Goal: Task Accomplishment & Management: Use online tool/utility

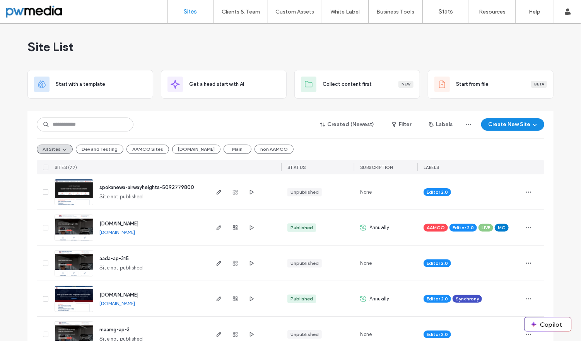
click at [64, 116] on div "Created (Newest) Filter Labels Create New Site All Sites Dev and Testing AAMCO …" at bounding box center [291, 142] width 508 height 63
click at [61, 123] on input at bounding box center [85, 125] width 97 height 14
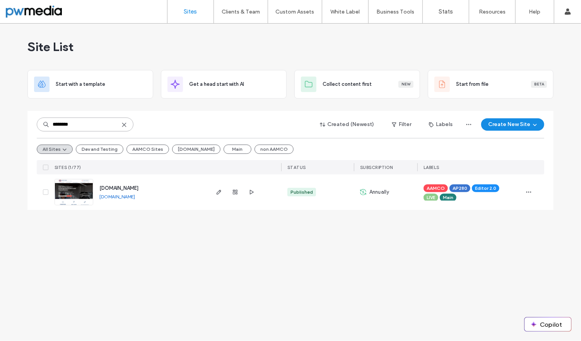
type input "********"
click at [70, 187] on img at bounding box center [74, 206] width 38 height 53
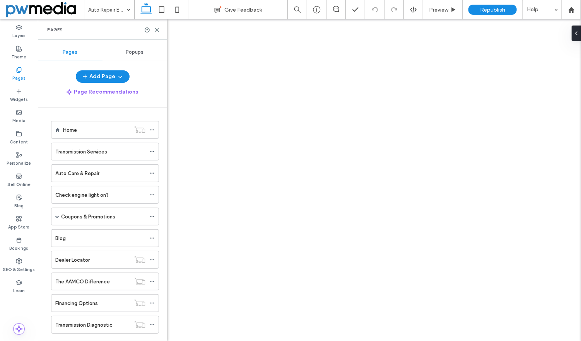
scroll to position [92, 0]
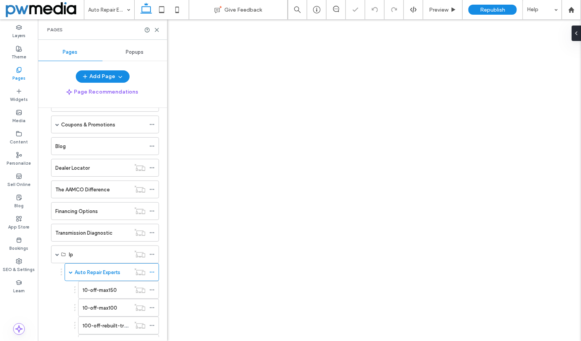
click at [158, 29] on icon at bounding box center [157, 30] width 6 height 6
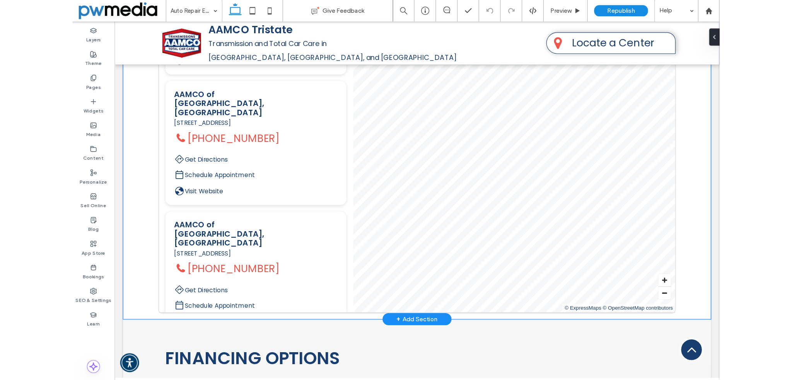
scroll to position [813, 0]
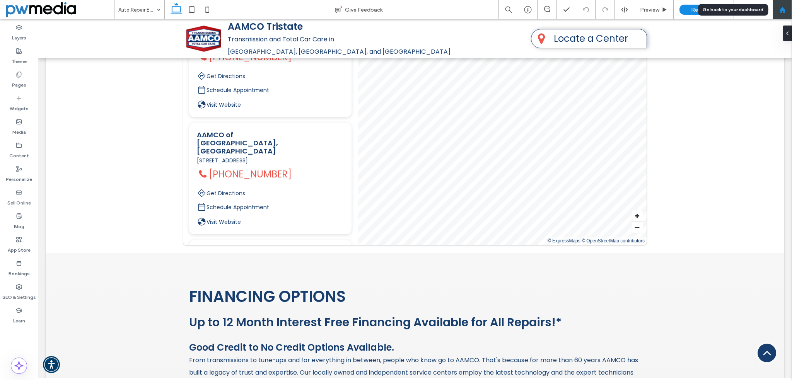
click at [581, 9] on div at bounding box center [783, 10] width 19 height 7
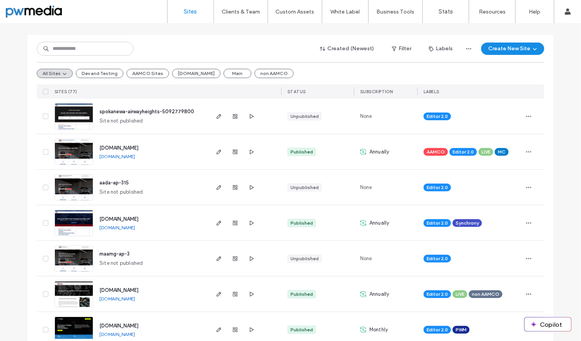
scroll to position [77, 0]
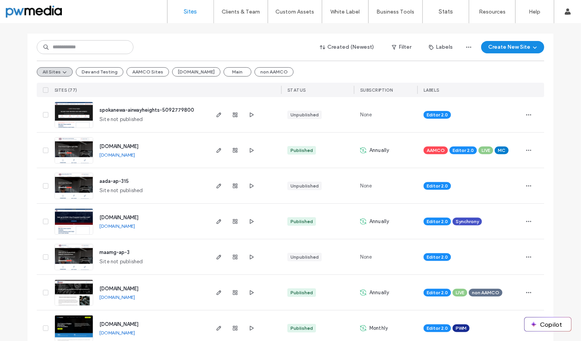
click at [70, 252] on img at bounding box center [74, 271] width 38 height 53
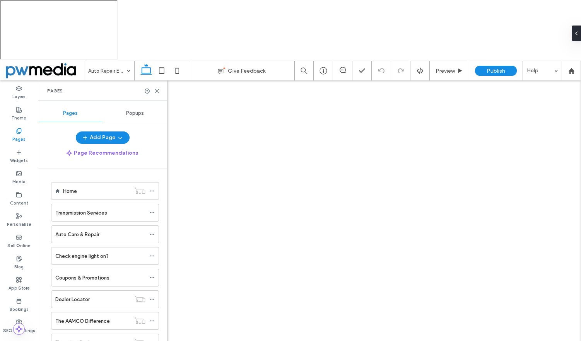
click at [158, 61] on div "Auto Repair Experts Give Feedback Preview Publish Help Design Panel Site Commen…" at bounding box center [290, 231] width 581 height 341
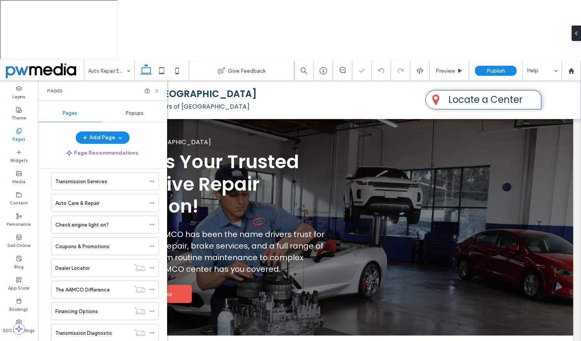
click at [158, 89] on use at bounding box center [156, 90] width 3 height 3
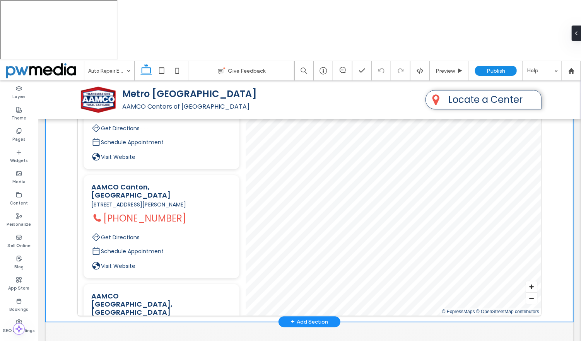
scroll to position [851, 0]
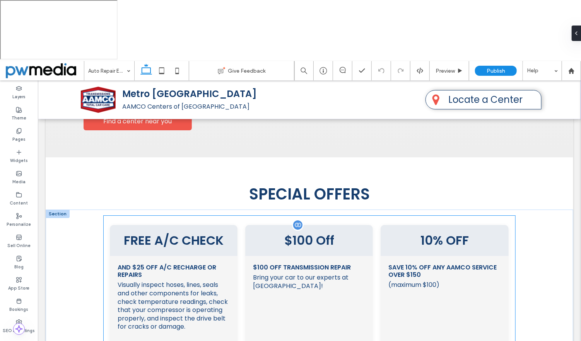
click at [185, 281] on span "Visually inspect hoses, lines, seals and other components for leaks, check temp…" at bounding box center [173, 306] width 112 height 50
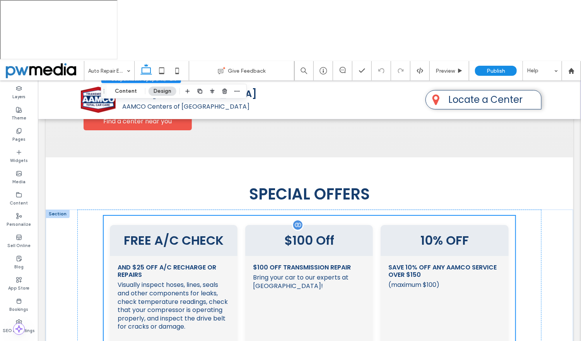
scroll to position [1272, 0]
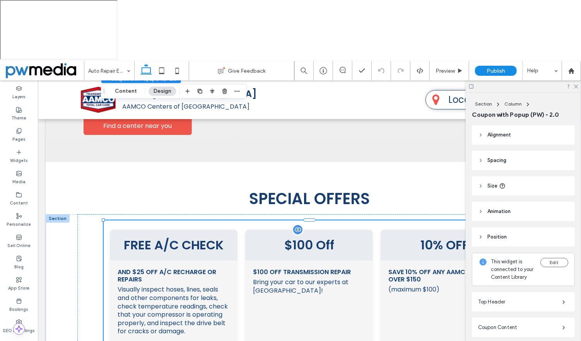
type input "**"
click at [130, 89] on button "Content" at bounding box center [126, 91] width 32 height 9
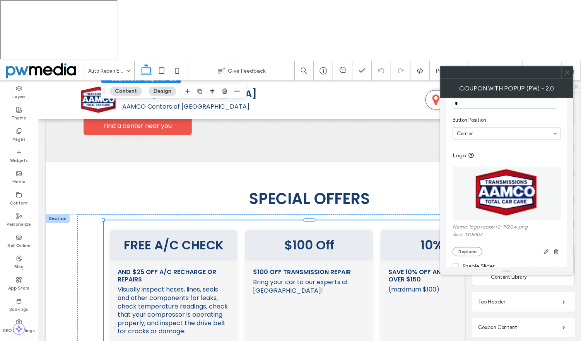
scroll to position [251, 0]
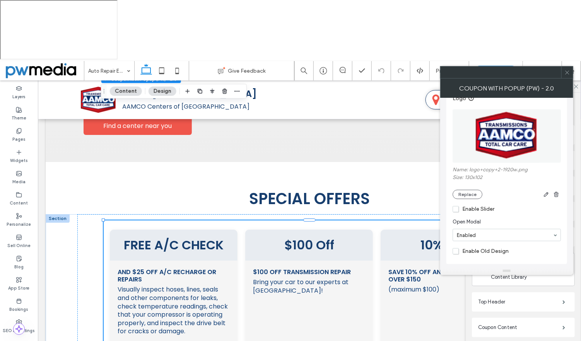
click at [472, 209] on span "Enable Slider" at bounding box center [474, 209] width 42 height 7
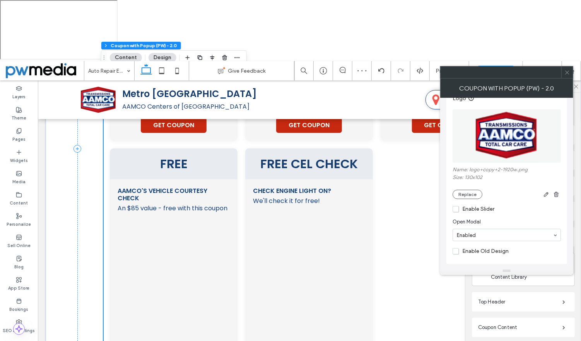
scroll to position [1659, 0]
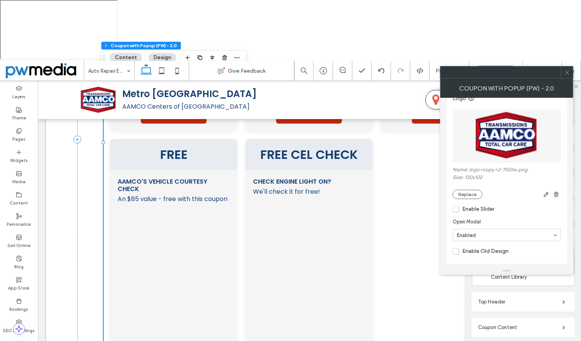
click at [469, 294] on div "Section Column Coupon with Popup (PW) - 2.0 Alignment Spacing Padding (inner sp…" at bounding box center [523, 248] width 115 height 310
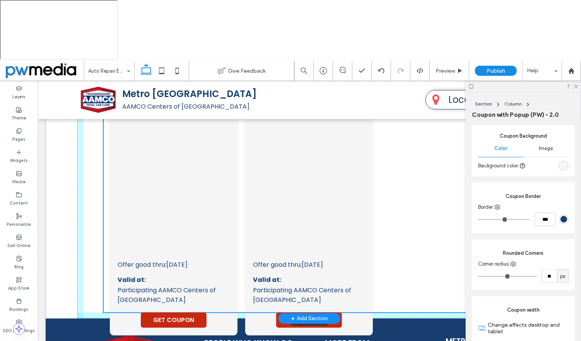
scroll to position [1806, 0]
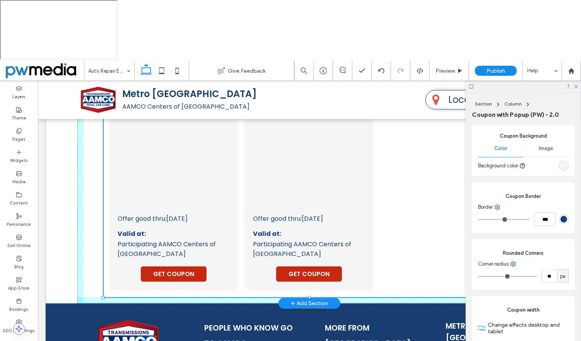
drag, startPoint x: 308, startPoint y: 248, endPoint x: 315, endPoint y: 245, distance: 7.8
type input "****"
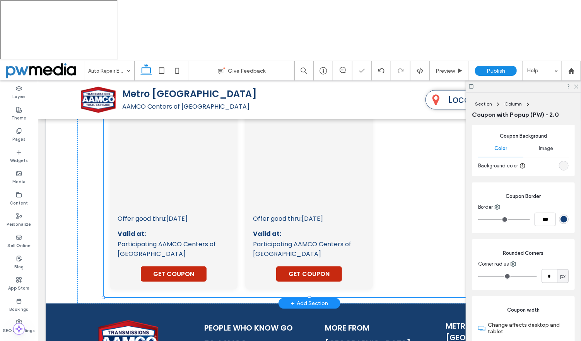
type input "**"
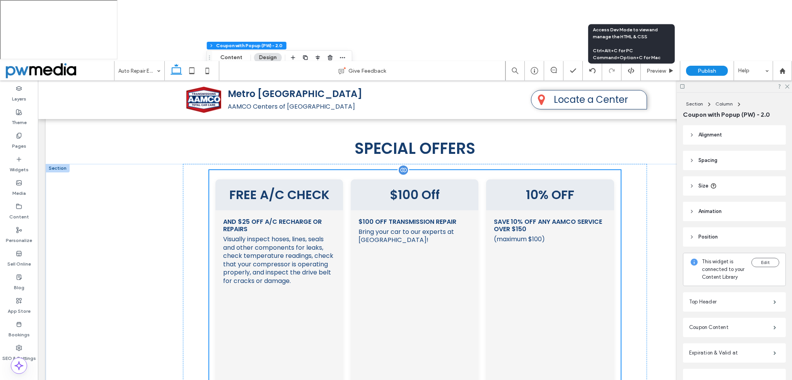
scroll to position [1419, 0]
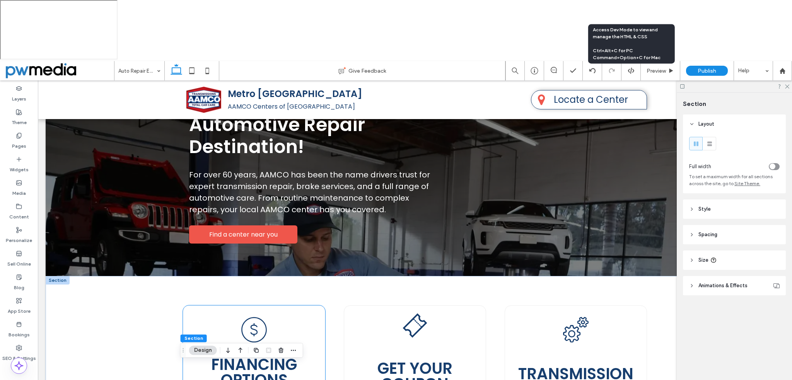
scroll to position [0, 0]
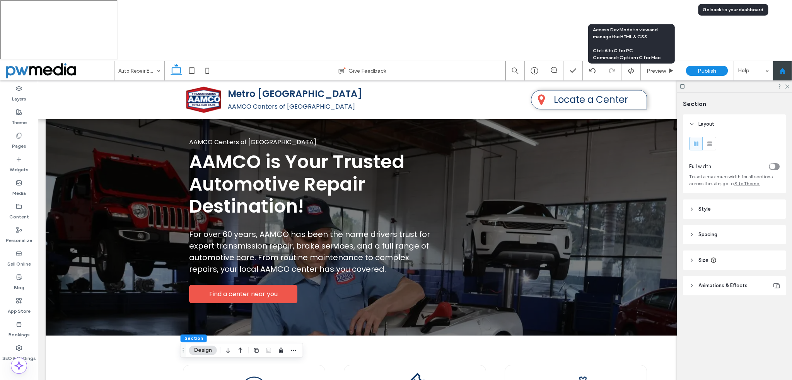
click at [581, 68] on icon at bounding box center [783, 71] width 7 height 7
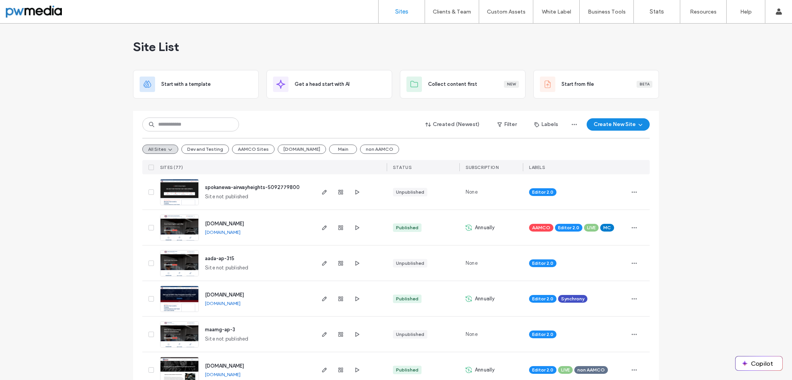
click at [177, 331] on img at bounding box center [180, 348] width 38 height 53
click at [188, 296] on img at bounding box center [180, 312] width 38 height 53
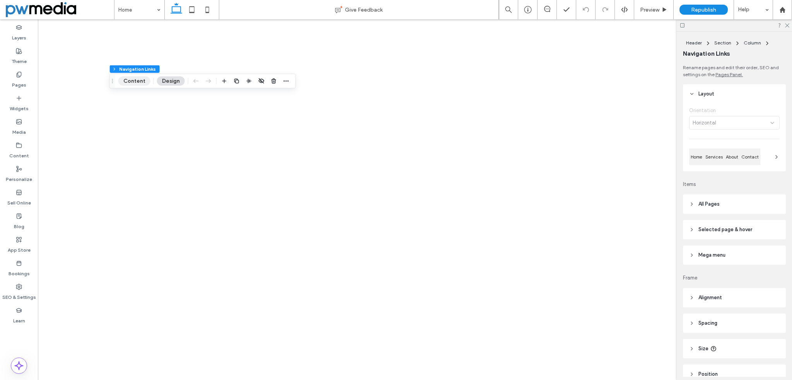
click at [133, 81] on button "Content" at bounding box center [134, 81] width 32 height 9
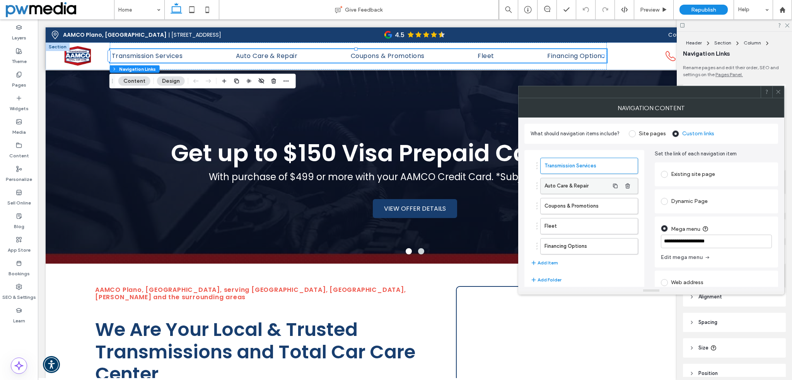
click at [580, 184] on label "Auto Care & Repair" at bounding box center [577, 185] width 65 height 15
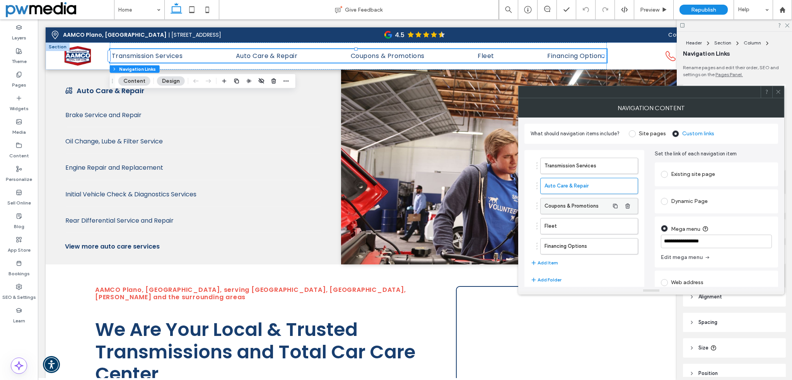
click at [579, 203] on label "Coupons & Promotions" at bounding box center [577, 206] width 65 height 15
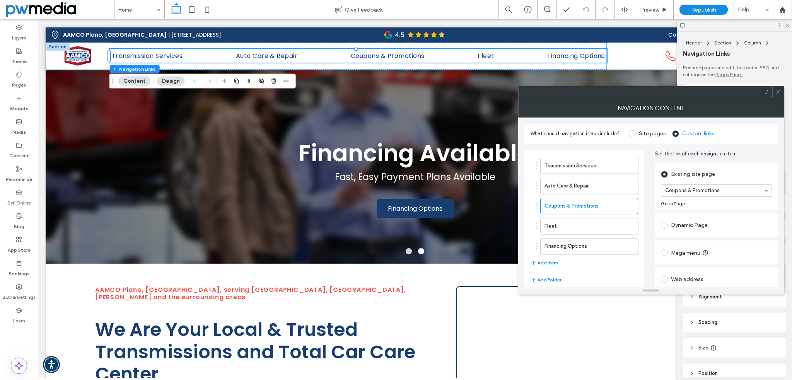
click at [686, 224] on div "Dynamic Page" at bounding box center [716, 225] width 111 height 12
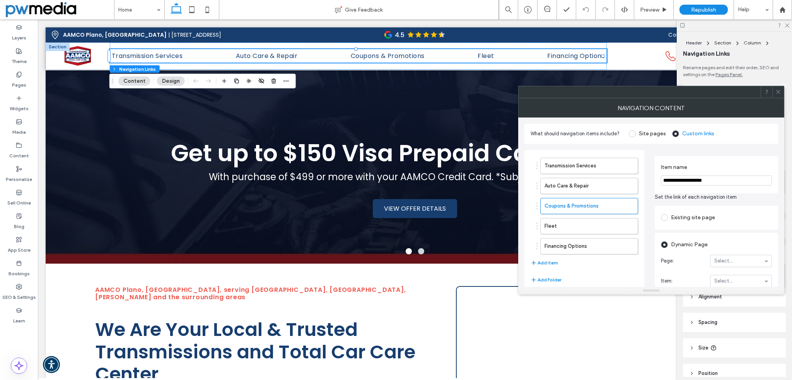
click at [692, 217] on div "Existing site page" at bounding box center [716, 218] width 111 height 12
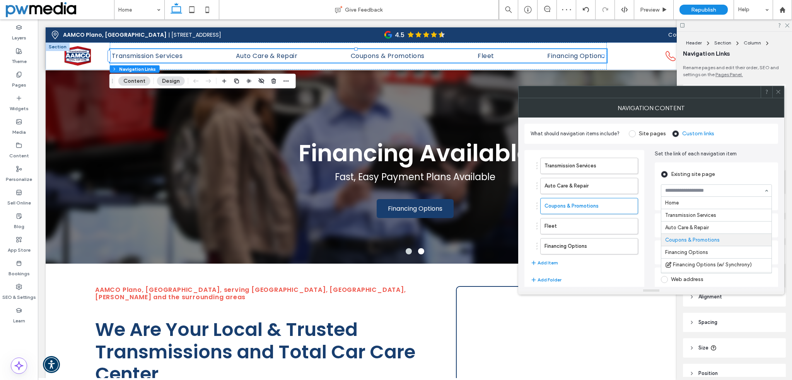
scroll to position [38, 0]
type input "*"
click at [707, 189] on input at bounding box center [715, 190] width 99 height 5
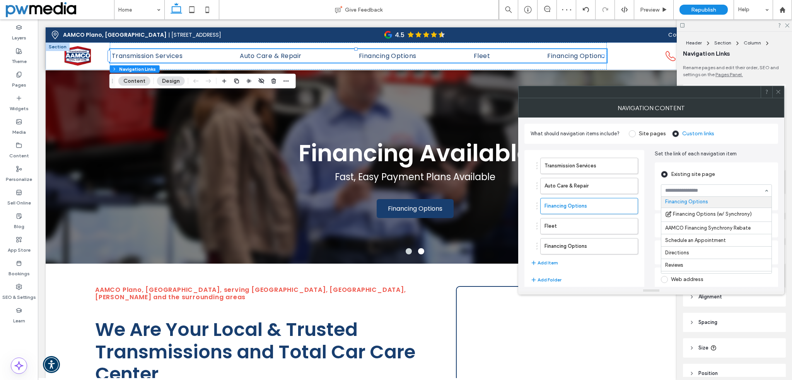
type input "*"
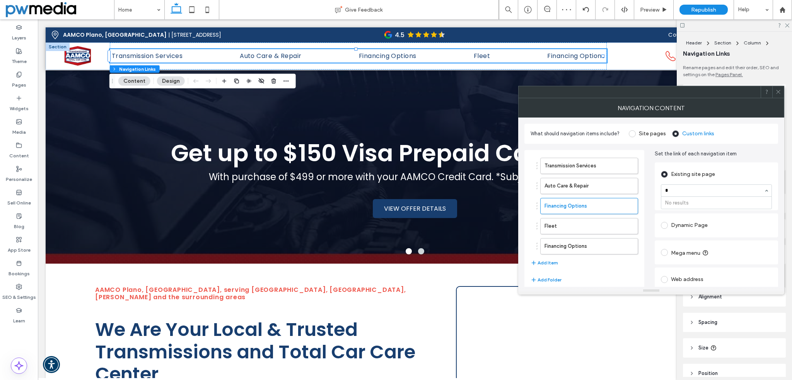
scroll to position [0, 0]
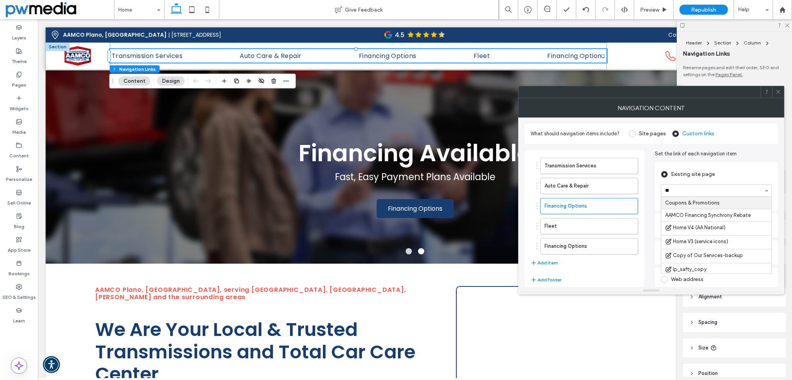
type input "***"
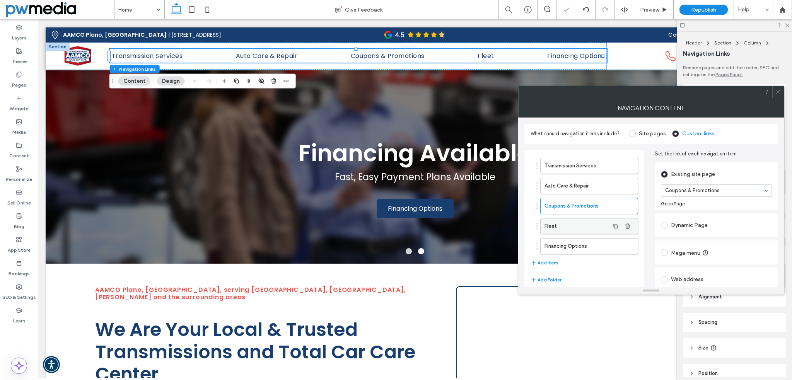
click at [574, 228] on label "Fleet" at bounding box center [577, 226] width 65 height 15
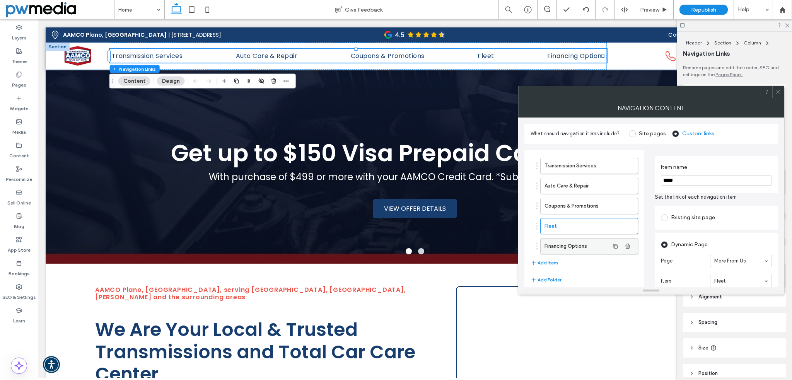
click at [573, 246] on label "Financing Options" at bounding box center [577, 246] width 65 height 15
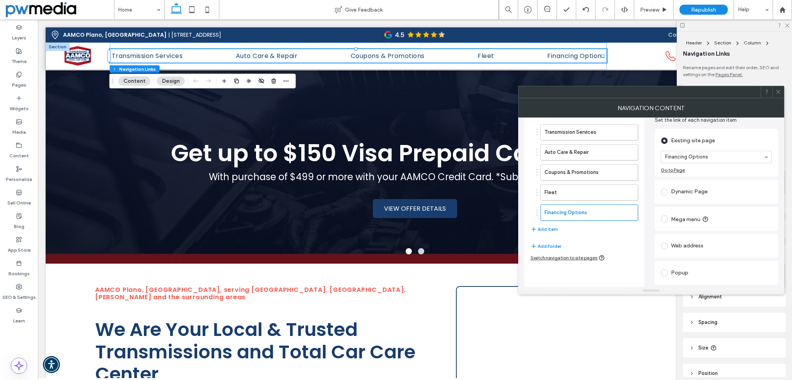
scroll to position [58, 0]
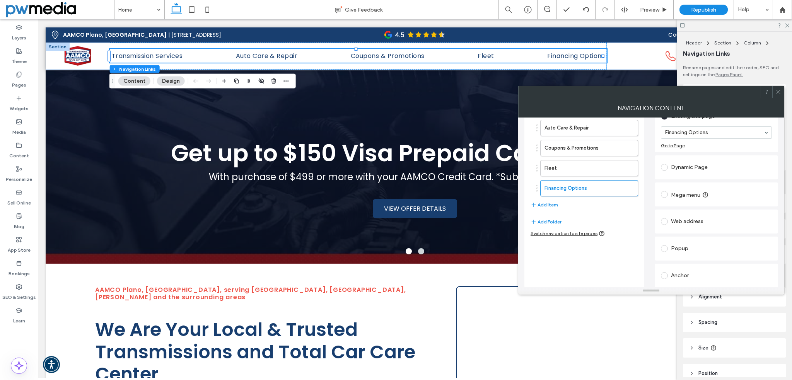
click at [779, 92] on icon at bounding box center [779, 92] width 6 height 6
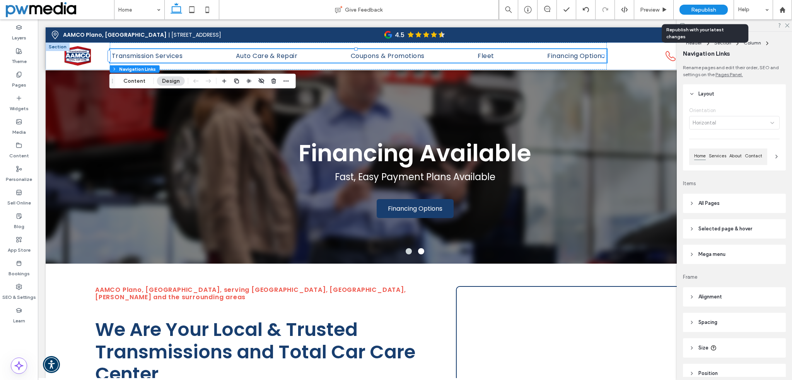
click at [703, 9] on span "Republish" at bounding box center [704, 10] width 25 height 7
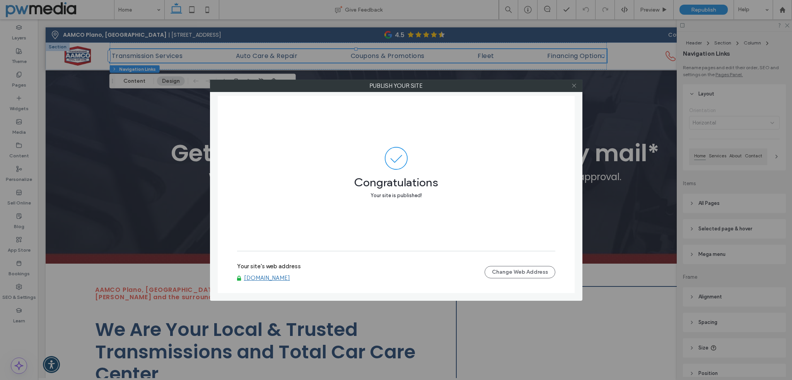
click at [573, 85] on icon at bounding box center [575, 86] width 6 height 6
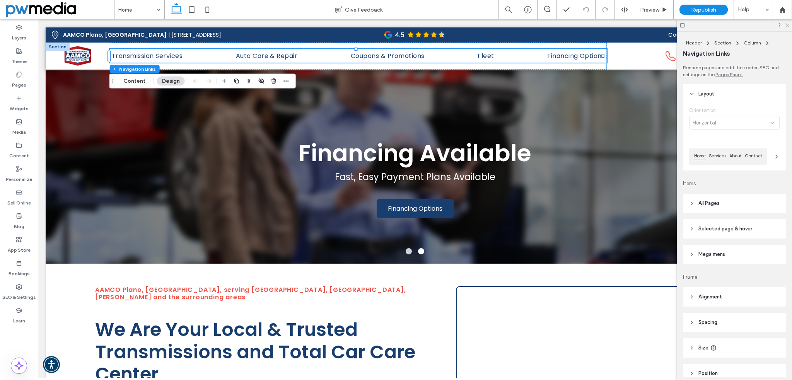
click at [788, 27] on icon at bounding box center [787, 24] width 5 height 5
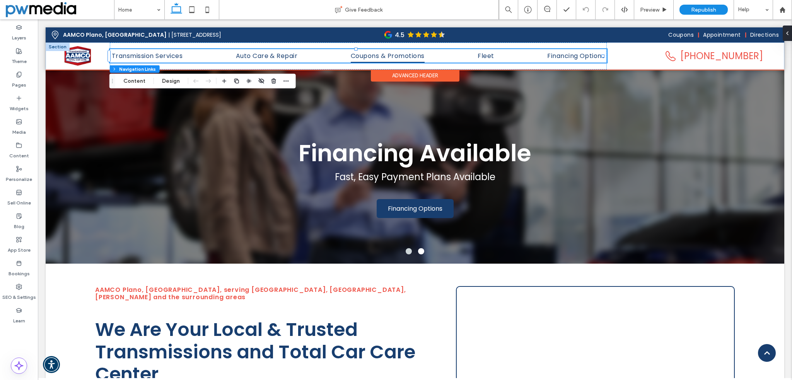
click at [367, 58] on span "Coupons & Promotions" at bounding box center [388, 56] width 74 height 14
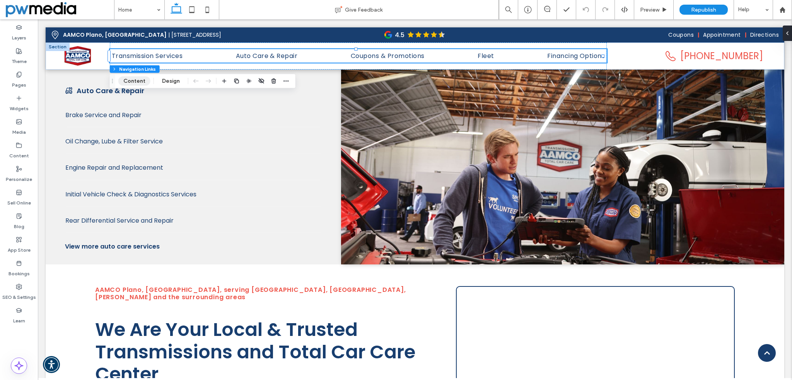
click at [140, 82] on button "Content" at bounding box center [134, 81] width 32 height 9
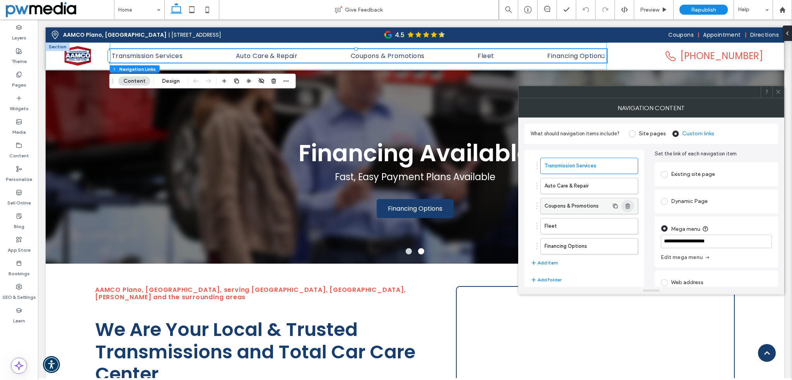
click at [630, 205] on icon "button" at bounding box center [628, 206] width 6 height 6
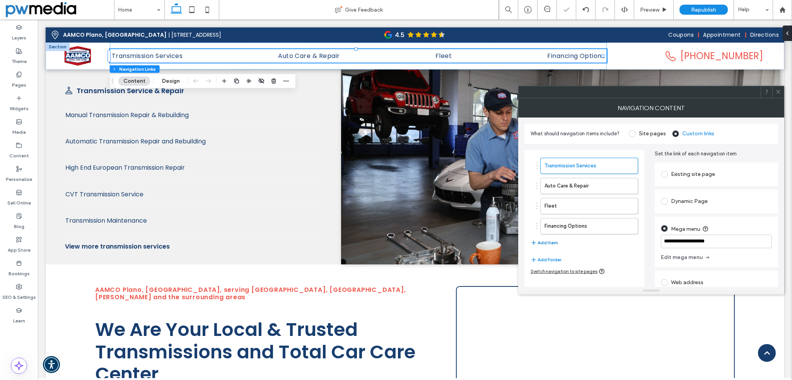
click at [546, 241] on button "Add Item" at bounding box center [544, 242] width 27 height 9
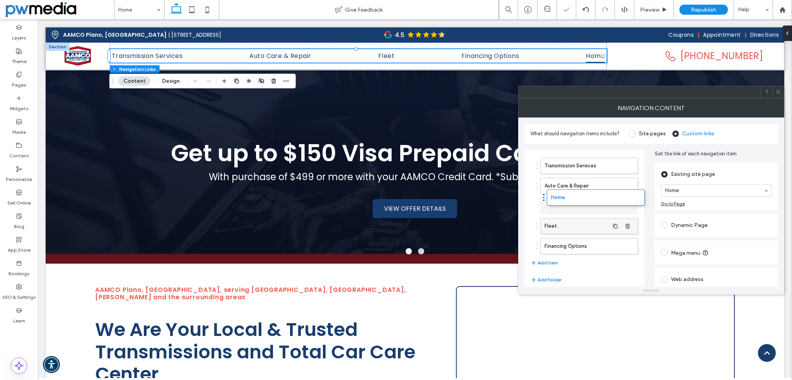
drag, startPoint x: 556, startPoint y: 246, endPoint x: 566, endPoint y: 201, distance: 45.6
type input "*"
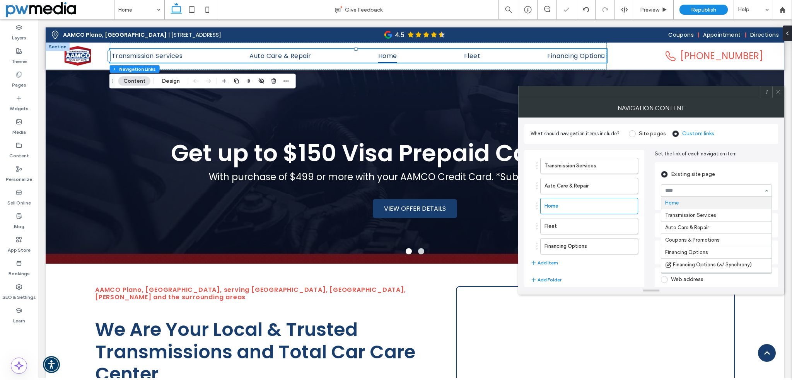
type input "*"
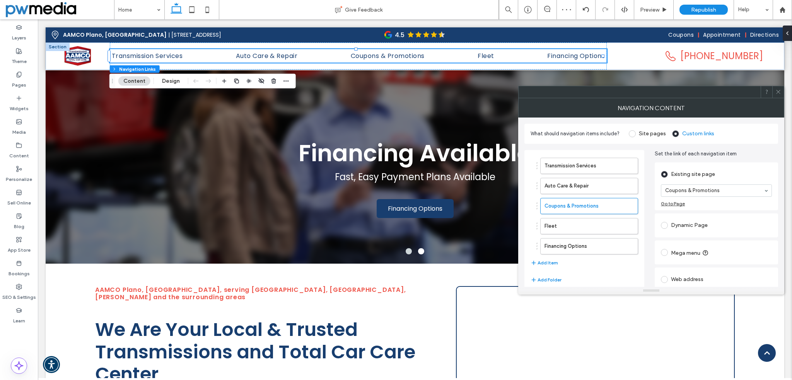
type input "*"
click at [779, 92] on use at bounding box center [779, 92] width 4 height 4
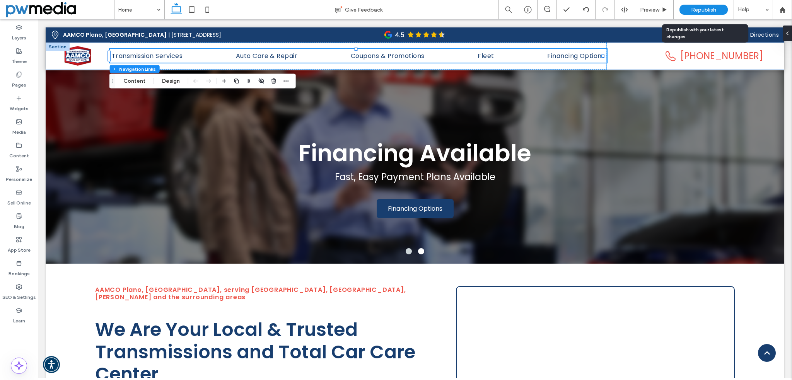
click at [699, 8] on span "Republish" at bounding box center [704, 10] width 25 height 7
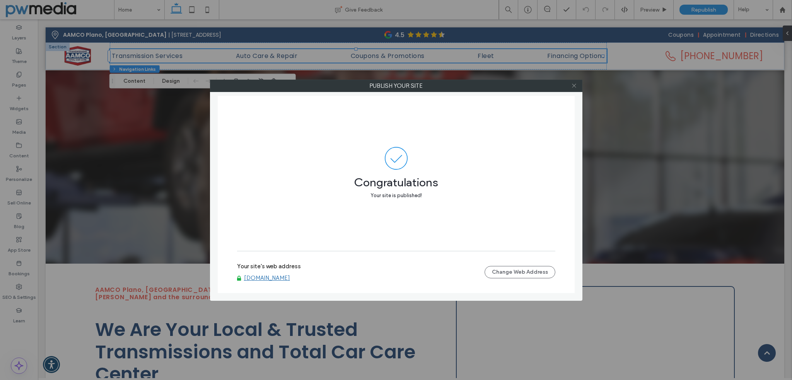
click at [574, 85] on icon at bounding box center [575, 86] width 6 height 6
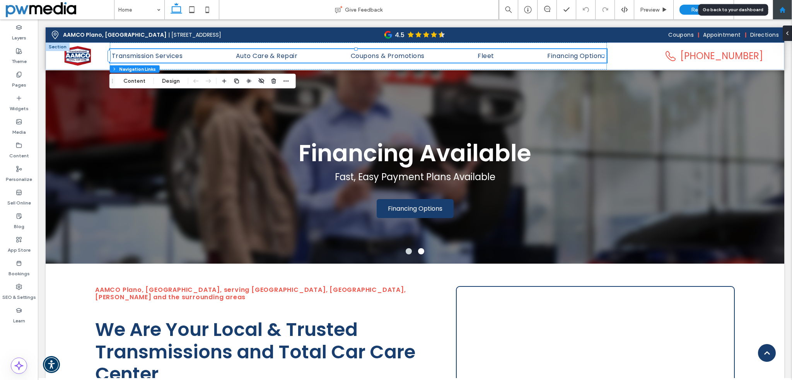
click at [780, 10] on icon at bounding box center [783, 10] width 7 height 7
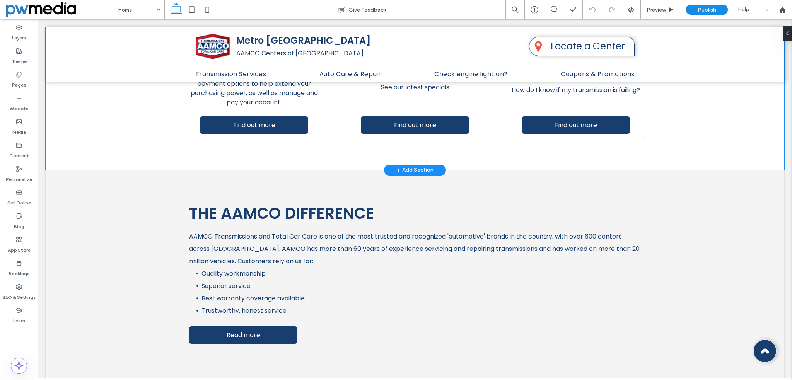
scroll to position [387, 0]
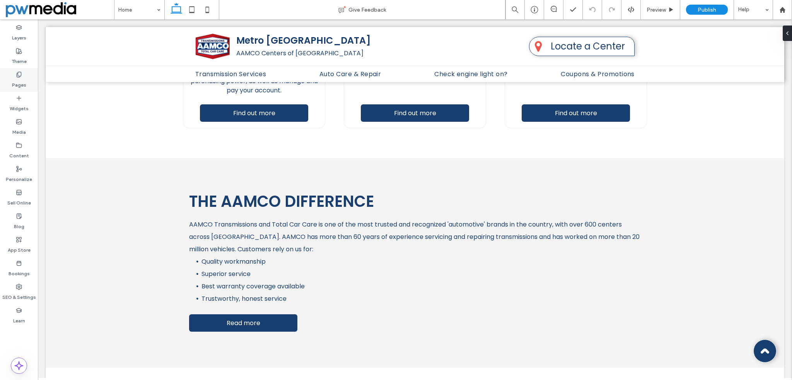
click at [17, 72] on icon at bounding box center [19, 75] width 6 height 6
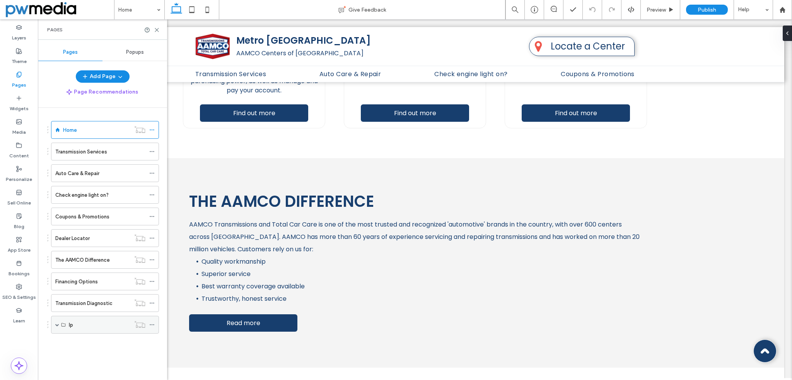
click at [55, 319] on div "lp" at bounding box center [105, 325] width 108 height 18
click at [61, 324] on icon at bounding box center [63, 325] width 5 height 5
click at [56, 323] on span at bounding box center [57, 325] width 4 height 4
click at [82, 338] on label "Auto Repair Experts" at bounding box center [92, 343] width 46 height 14
click at [157, 29] on icon at bounding box center [157, 30] width 6 height 6
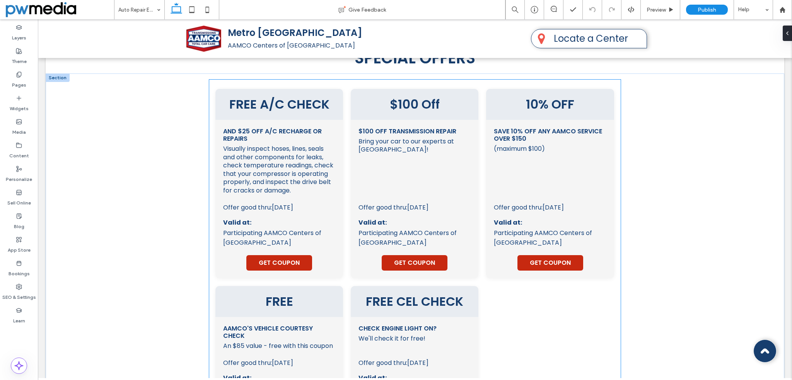
scroll to position [1509, 0]
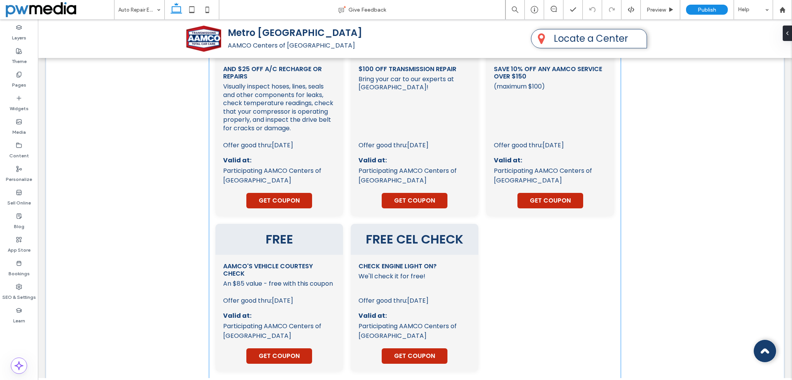
click at [409, 351] on span "GET COUPON" at bounding box center [414, 356] width 41 height 10
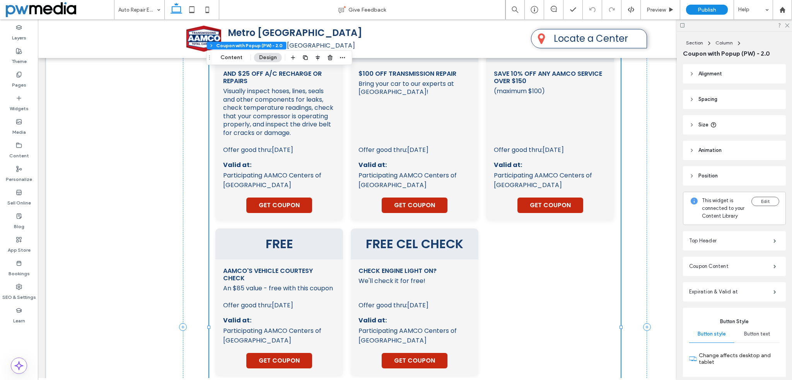
type input "**"
click at [409, 356] on span "GET COUPON" at bounding box center [414, 361] width 41 height 10
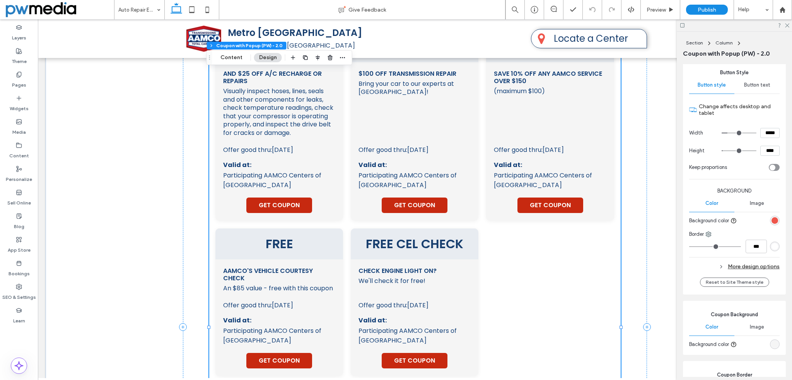
scroll to position [232, 0]
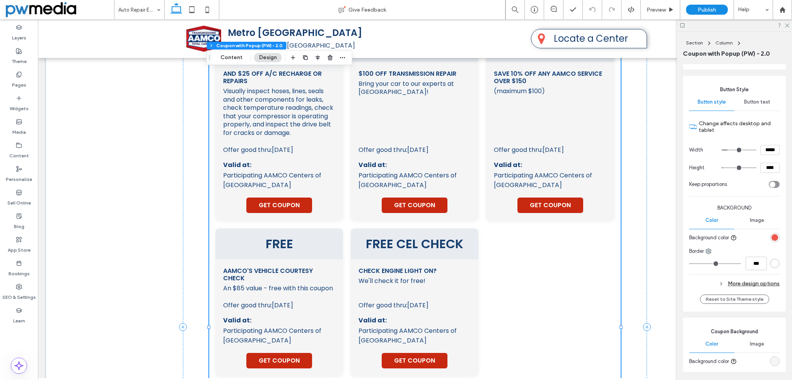
click at [772, 241] on div "rgb(238, 86, 75)" at bounding box center [775, 237] width 7 height 7
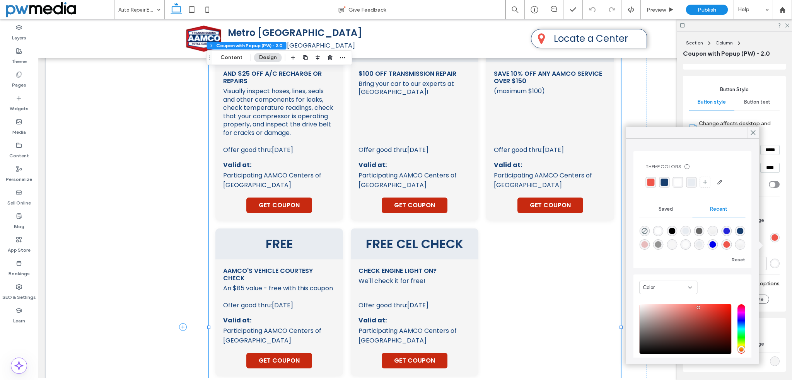
click at [662, 245] on div "rgba(147, 147, 147, 1)" at bounding box center [659, 244] width 7 height 7
type input "*******"
click at [756, 131] on icon at bounding box center [753, 132] width 7 height 7
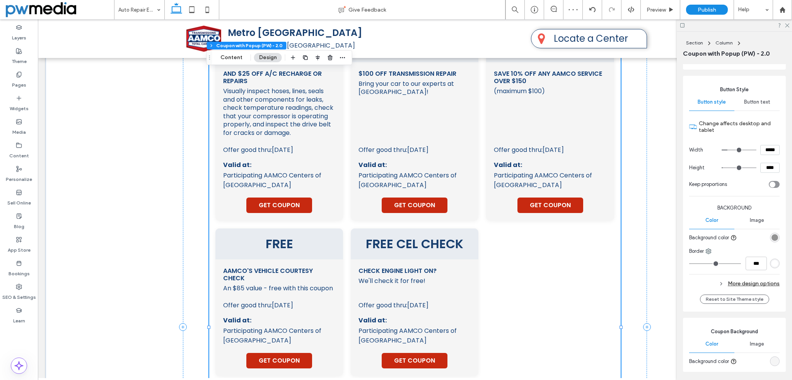
click at [772, 241] on div "rgba(147, 147, 147, 1)" at bounding box center [775, 237] width 7 height 7
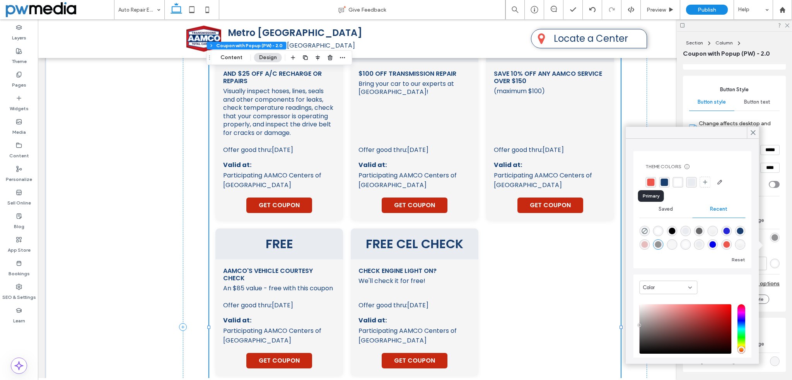
click at [650, 182] on div "rgba(239, 86, 75, 1)" at bounding box center [650, 182] width 7 height 7
click at [777, 226] on div "Button Style Button style Button text Change affects desktop and tablet Width *…" at bounding box center [734, 194] width 103 height 236
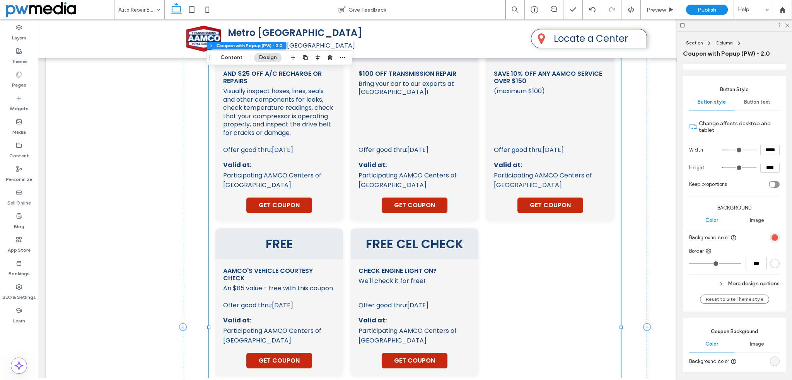
click at [591, 273] on div "FREE A/C CHECK and $25 OFF A/C Recharge or Repairs Visually inspect hoses, line…" at bounding box center [415, 203] width 399 height 345
click at [159, 222] on div "FREE A/C CHECK and $25 OFF A/C Recharge or Repairs Visually inspect hoses, line…" at bounding box center [415, 327] width 739 height 623
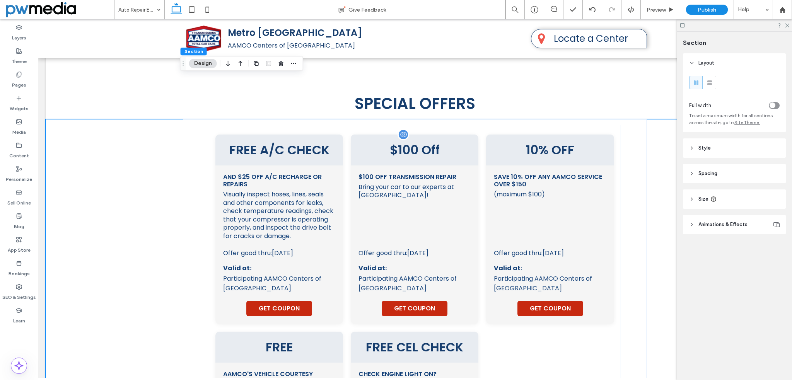
scroll to position [1388, 0]
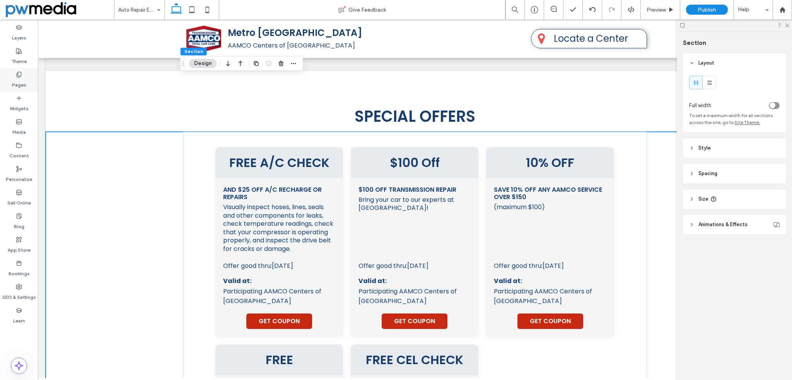
click at [28, 77] on div "Pages" at bounding box center [19, 80] width 38 height 24
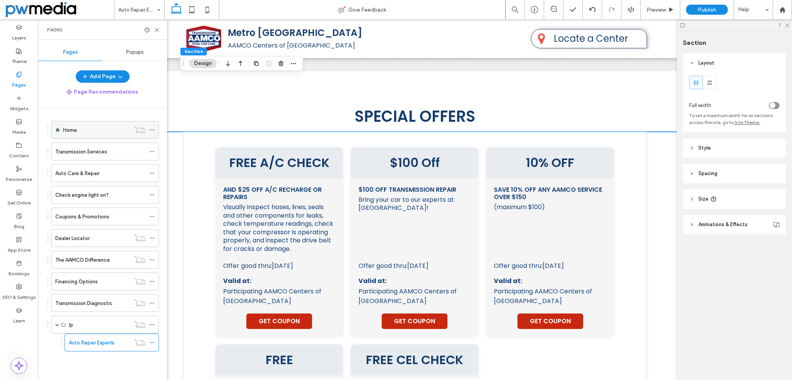
click at [75, 127] on label "Home" at bounding box center [70, 130] width 14 height 14
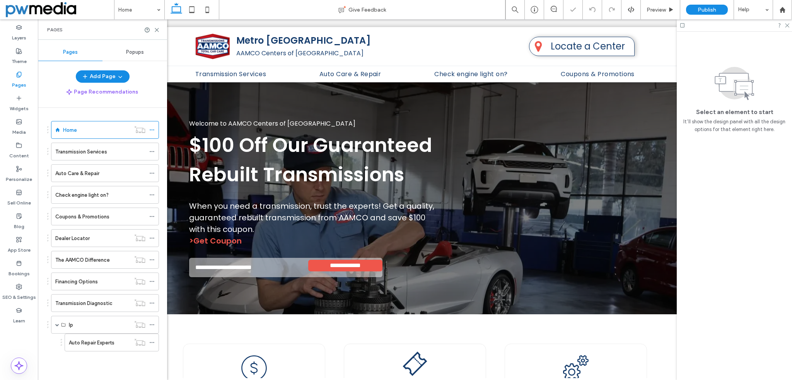
click at [161, 28] on div "Pages" at bounding box center [102, 29] width 129 height 21
drag, startPoint x: 157, startPoint y: 29, endPoint x: 86, endPoint y: 5, distance: 75.4
click at [157, 29] on icon at bounding box center [157, 30] width 6 height 6
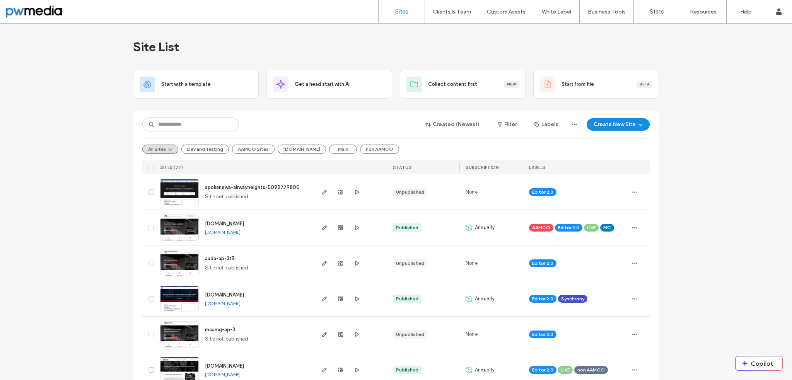
scroll to position [6, 0]
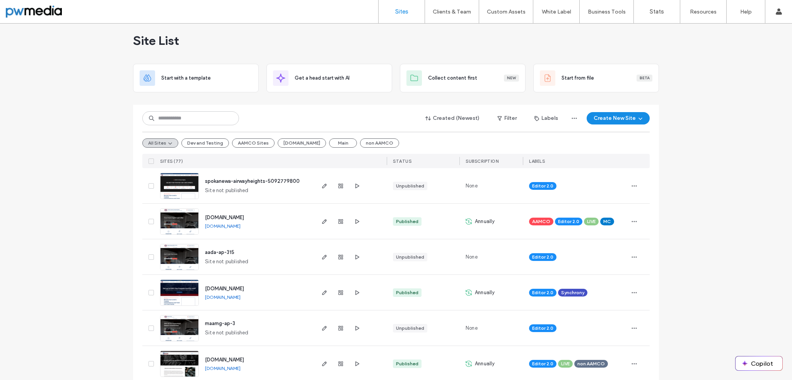
click at [534, 40] on div "Site List" at bounding box center [396, 40] width 526 height 46
